Goal: Share content

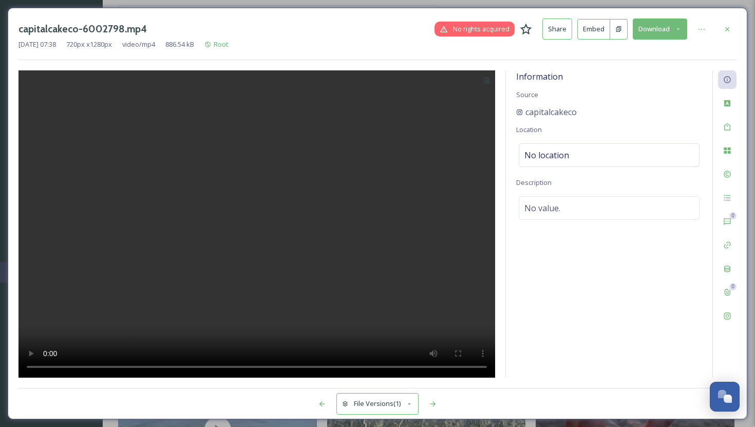
scroll to position [1281, 0]
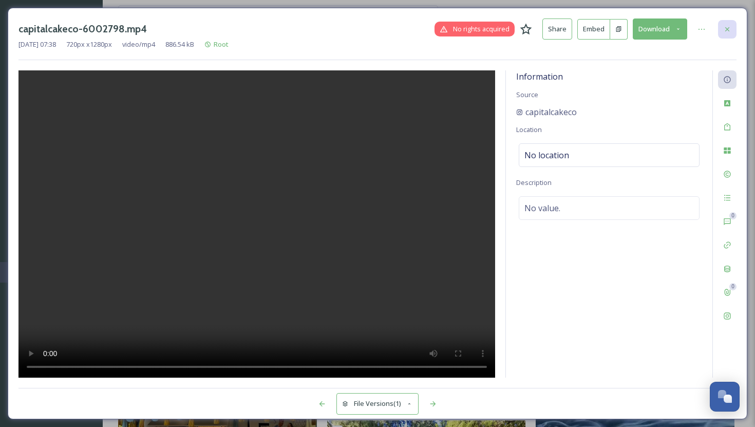
click at [731, 26] on icon at bounding box center [728, 29] width 8 height 8
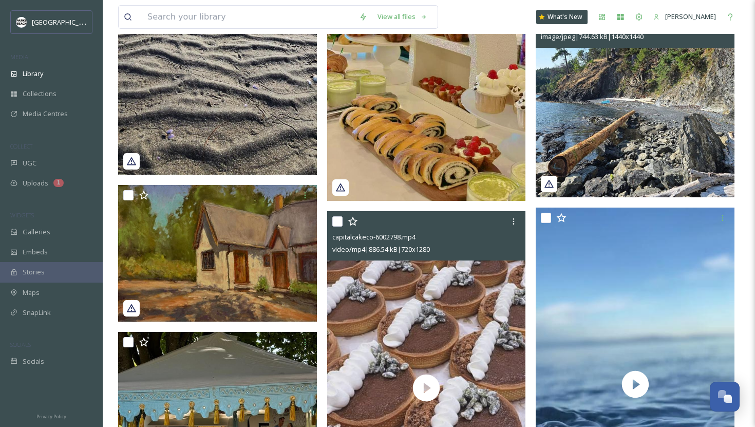
click at [629, 134] on img at bounding box center [635, 97] width 199 height 199
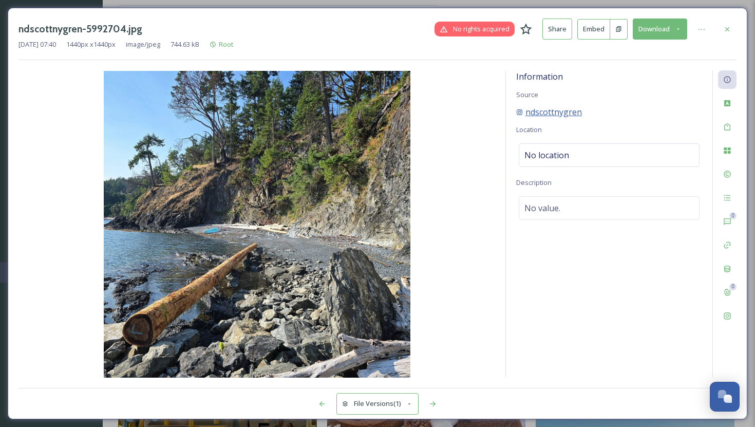
click at [553, 110] on span "ndscottnygren" at bounding box center [554, 112] width 57 height 12
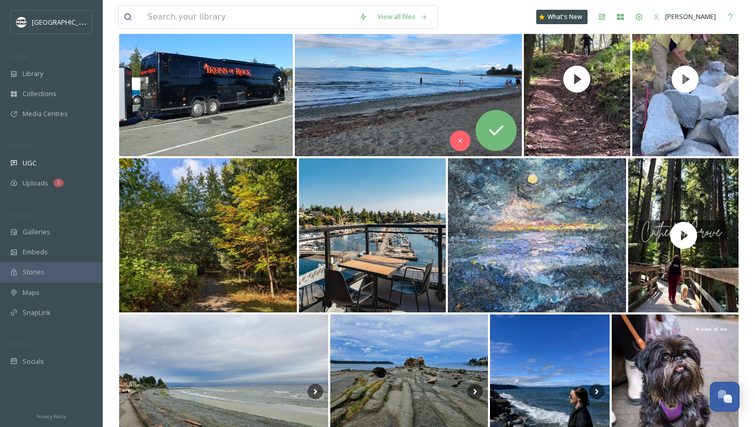
scroll to position [326, 0]
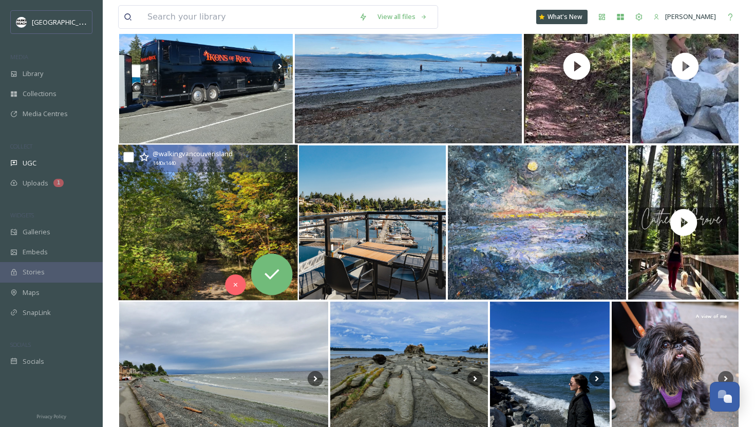
click at [178, 197] on img at bounding box center [208, 223] width 180 height 156
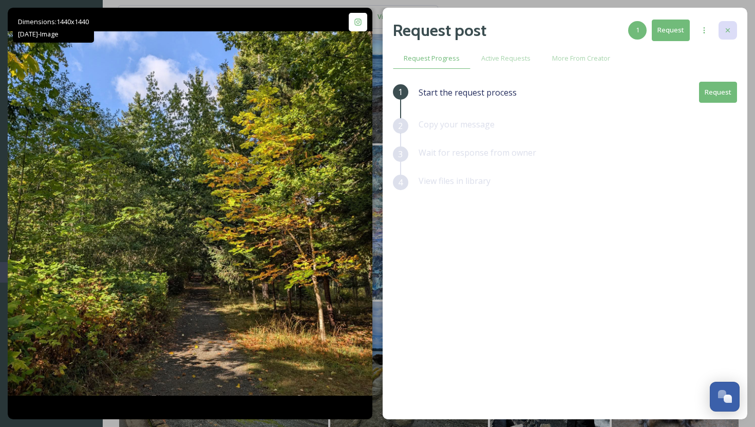
click at [733, 34] on div at bounding box center [728, 30] width 18 height 18
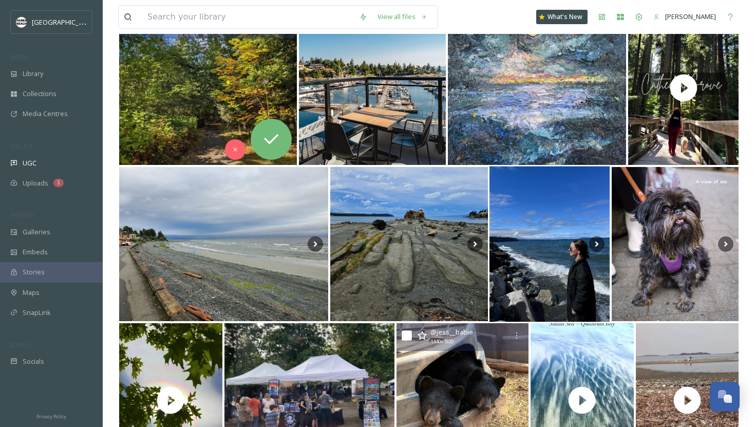
scroll to position [619, 0]
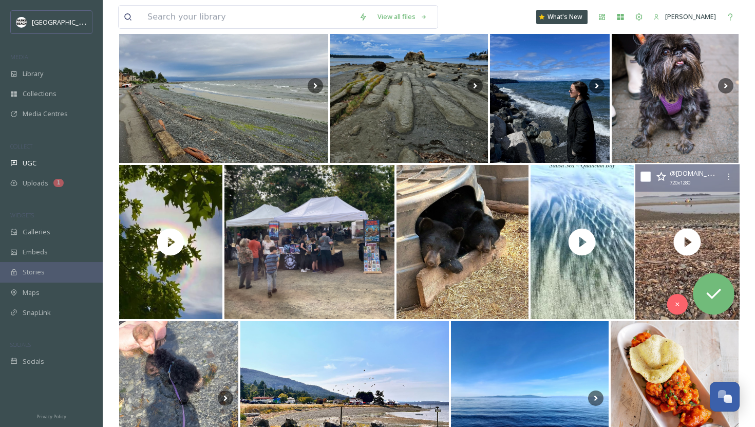
click at [731, 241] on icon at bounding box center [726, 241] width 15 height 15
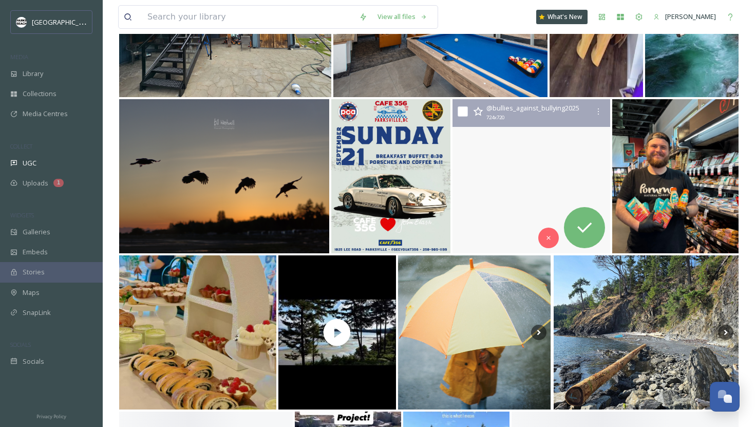
scroll to position [2232, 0]
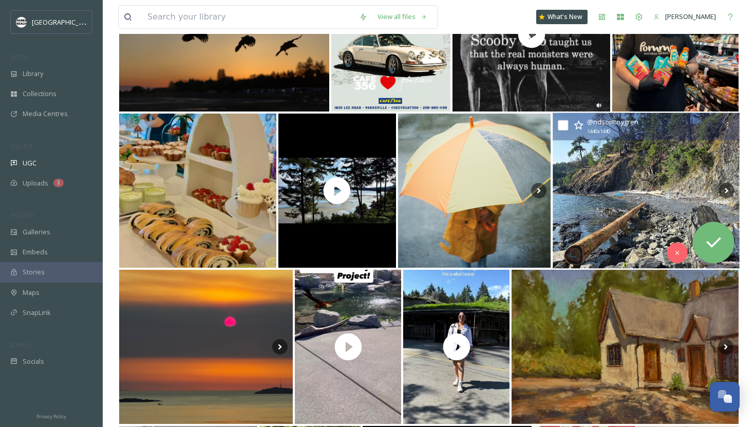
click at [590, 181] on img at bounding box center [646, 191] width 187 height 156
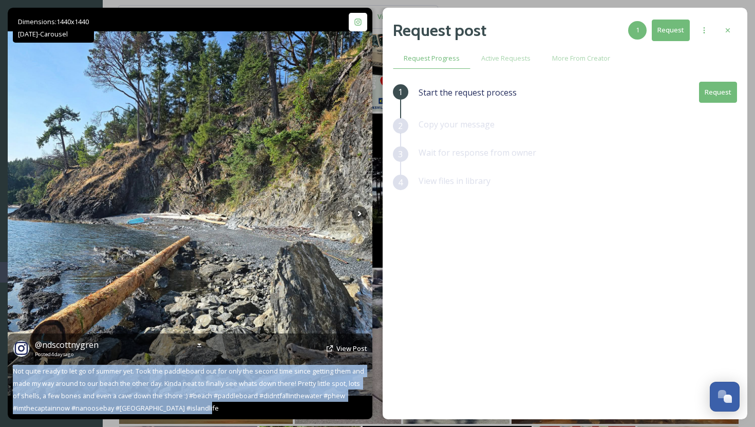
drag, startPoint x: 213, startPoint y: 407, endPoint x: 9, endPoint y: 371, distance: 207.8
click at [9, 371] on div "@ ndscottnygren Posted 4 days ago View Post Not quite ready to let go of summer…" at bounding box center [190, 377] width 365 height 86
copy span "Not quite ready to let go of summer yet. Took the paddleboard out for only the …"
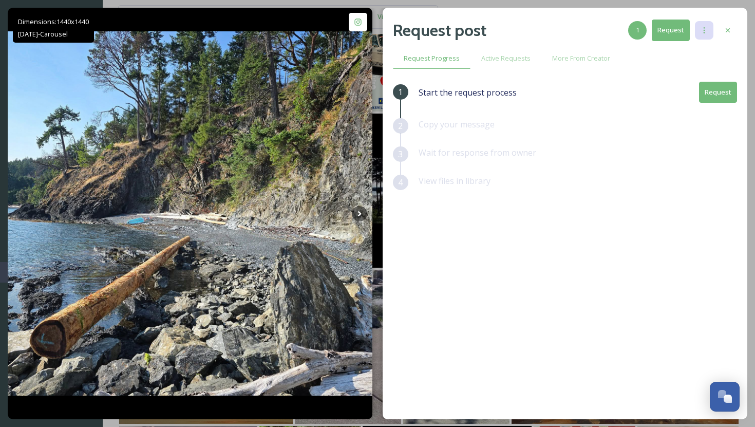
click at [703, 29] on icon at bounding box center [704, 30] width 8 height 8
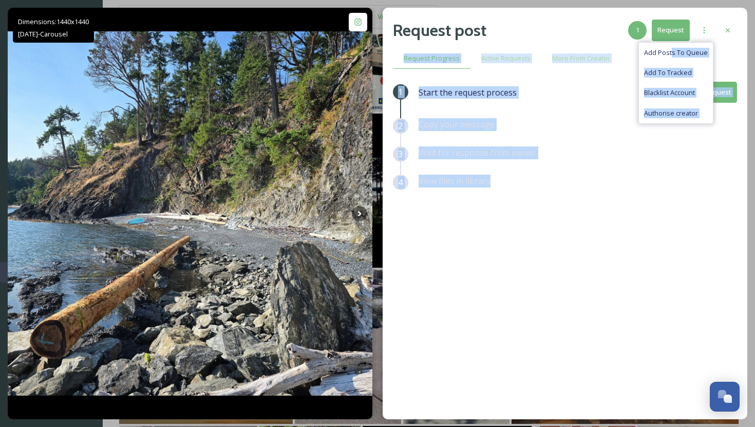
drag, startPoint x: 674, startPoint y: 52, endPoint x: 473, endPoint y: 397, distance: 399.5
click at [472, 386] on div "Request post 1 Request Add Posts To Queue Add To Tracked Blacklist Account Auth…" at bounding box center [565, 214] width 365 height 412
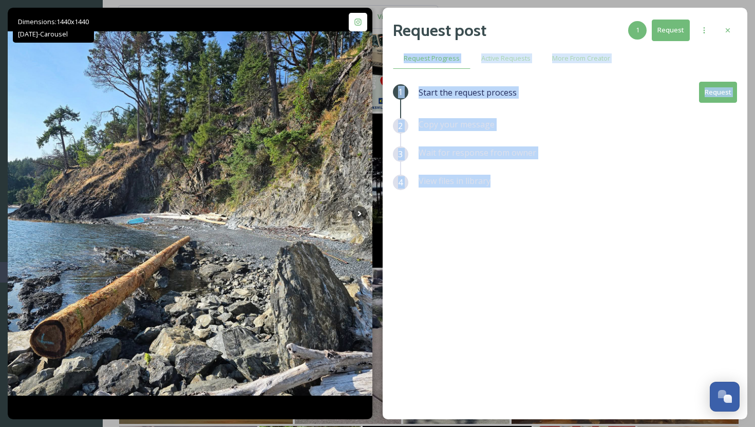
click at [473, 397] on div "Request post 1 Request Request Progress Active Requests More From Creator 1 Sta…" at bounding box center [565, 214] width 365 height 412
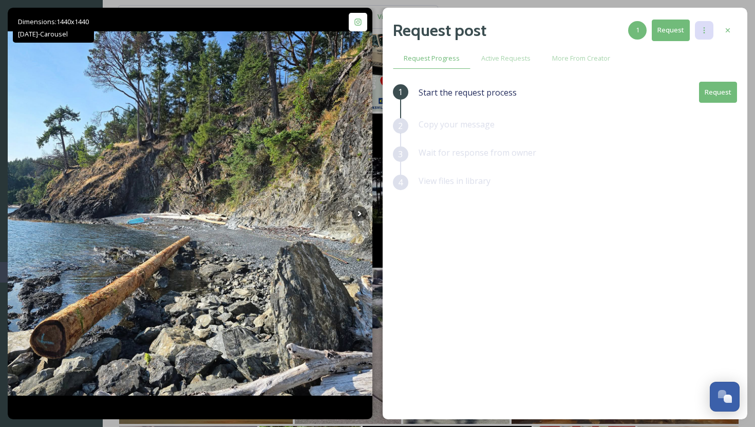
click at [708, 28] on icon at bounding box center [704, 30] width 8 height 8
click at [529, 316] on div "1 Start the request process Request 2 Copy your message 3 Wait for response fro…" at bounding box center [565, 224] width 344 height 284
click at [723, 30] on div at bounding box center [728, 30] width 18 height 18
